Goal: Find specific page/section: Find specific page/section

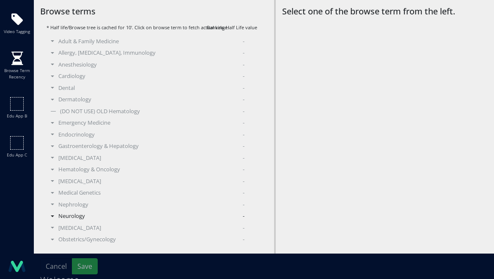
click at [69, 214] on div "Neurology -" at bounding box center [154, 216] width 215 height 8
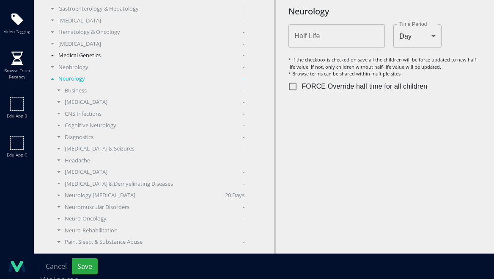
scroll to position [152, 0]
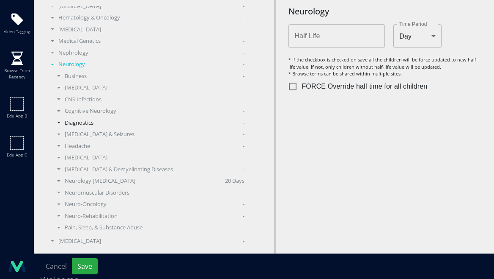
click at [66, 120] on div "Diagnostics -" at bounding box center [157, 123] width 209 height 8
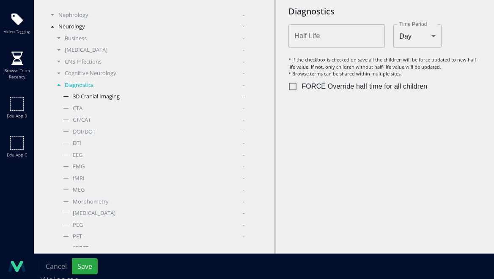
scroll to position [144, 0]
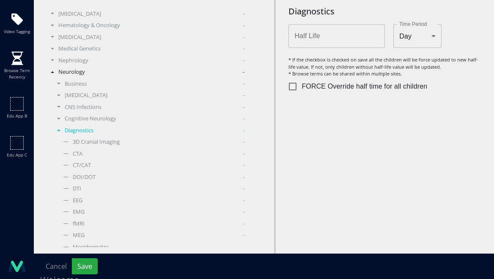
click at [70, 130] on div "Diagnostics -" at bounding box center [157, 130] width 209 height 8
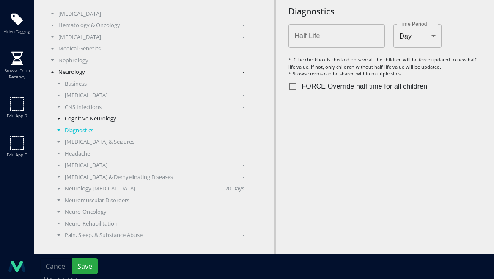
click at [72, 114] on div "Cognitive Neurology -" at bounding box center [157, 118] width 209 height 8
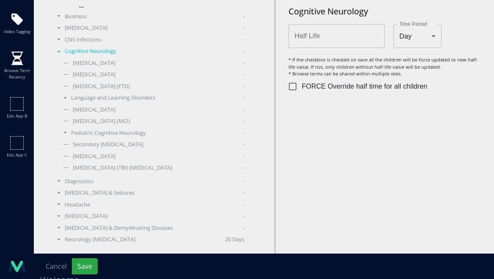
scroll to position [211, 0]
click at [83, 132] on div "Pediatric Cognitive Neurology -" at bounding box center [160, 133] width 202 height 8
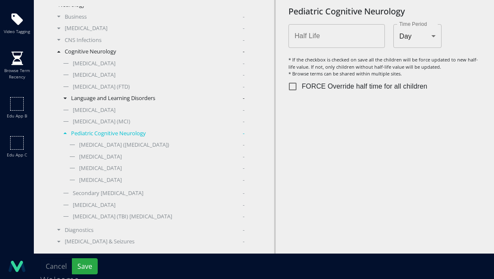
click at [78, 97] on div "Language and Learning Disorders -" at bounding box center [160, 98] width 202 height 8
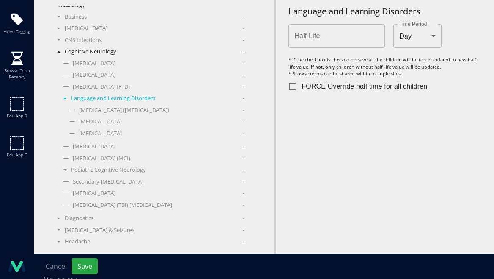
click at [78, 97] on div "Language and Learning Disorders -" at bounding box center [160, 98] width 202 height 8
